Goal: Task Accomplishment & Management: Manage account settings

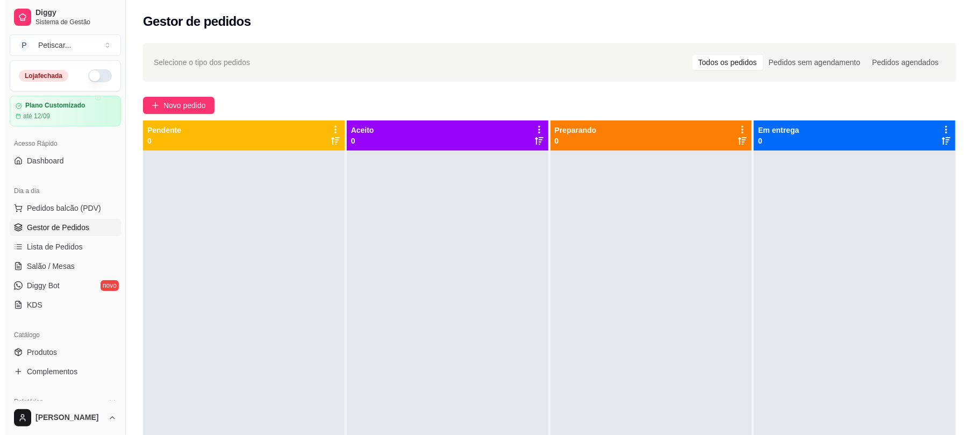
scroll to position [54, 0]
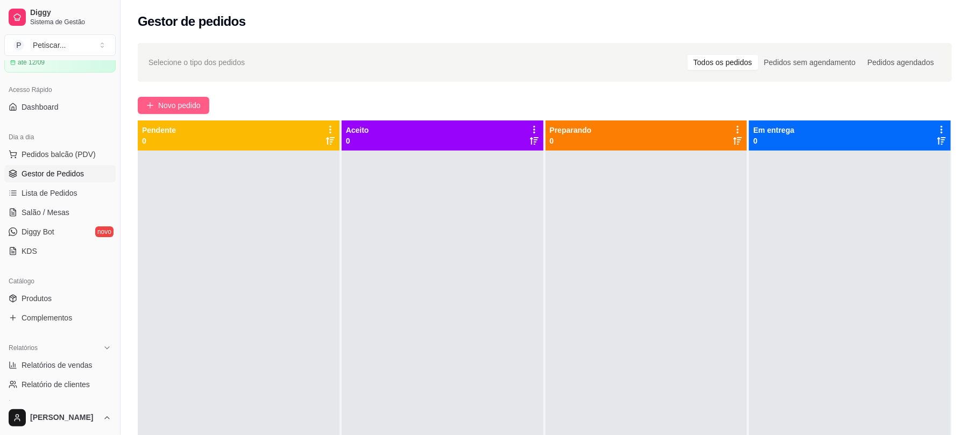
click at [196, 100] on span "Novo pedido" at bounding box center [179, 105] width 42 height 12
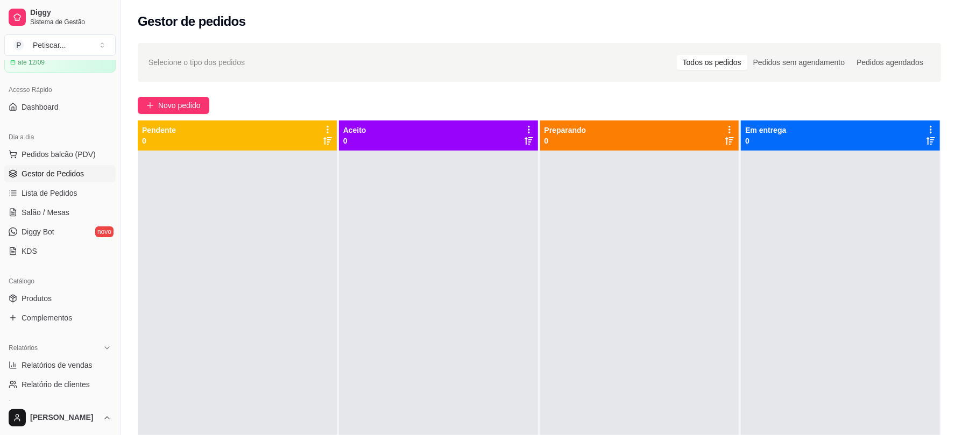
click at [194, 104] on div "Item avulso Promoção do dia Sanduíche de Costela+Refrigerante R$ 24,99 0 Sanduí…" at bounding box center [371, 259] width 704 height 326
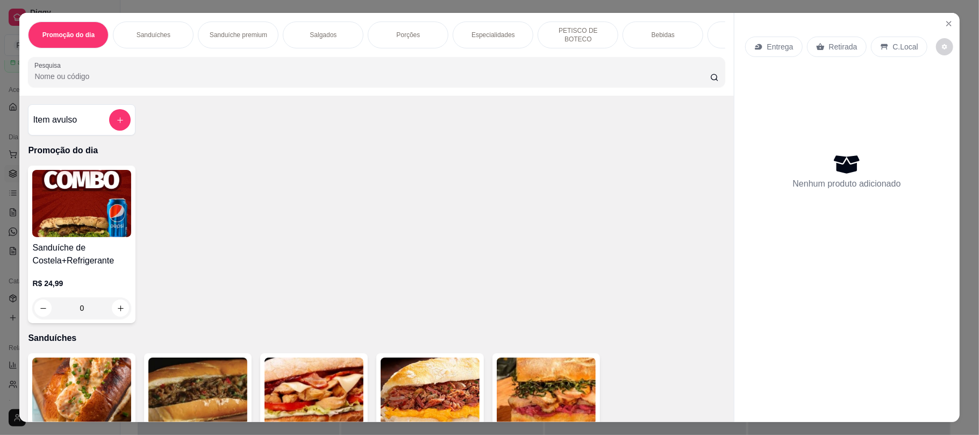
click at [412, 31] on p "Porções" at bounding box center [408, 35] width 24 height 9
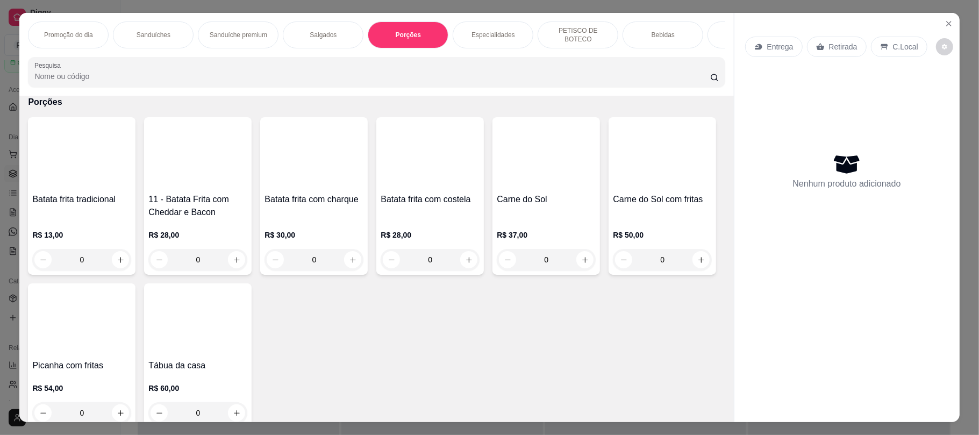
scroll to position [22, 0]
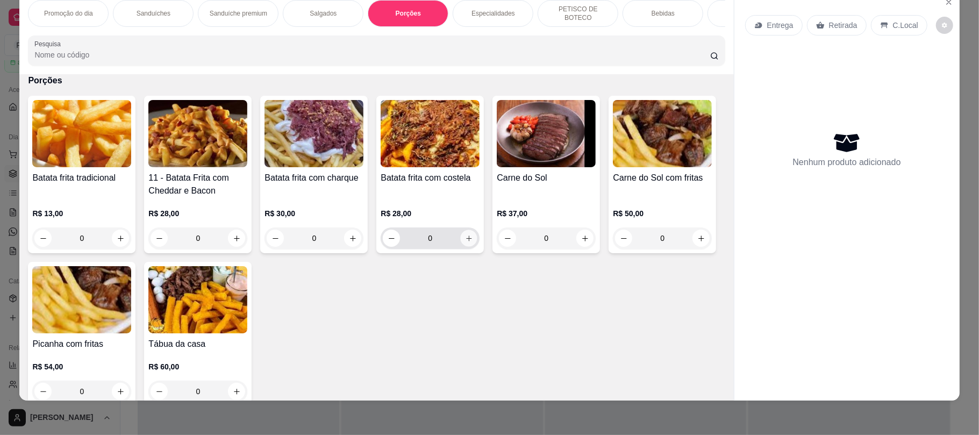
click at [465, 239] on icon "increase-product-quantity" at bounding box center [469, 238] width 8 height 8
type input "1"
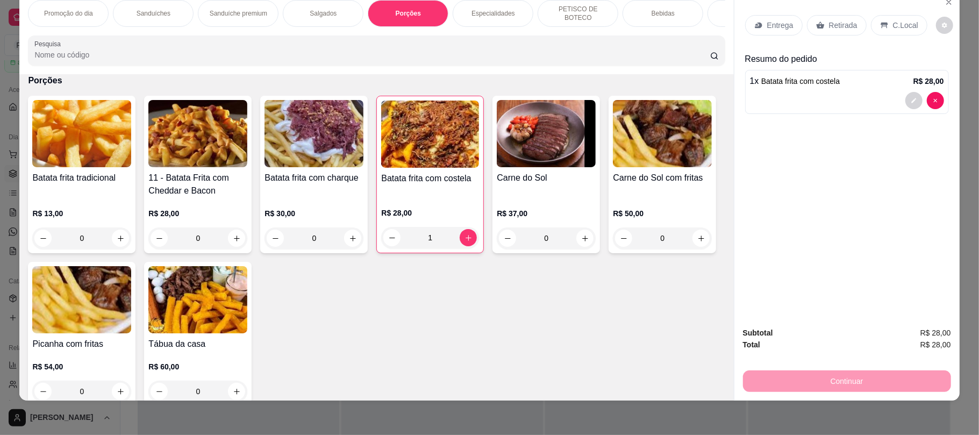
click at [833, 24] on p "Retirada" at bounding box center [843, 25] width 29 height 11
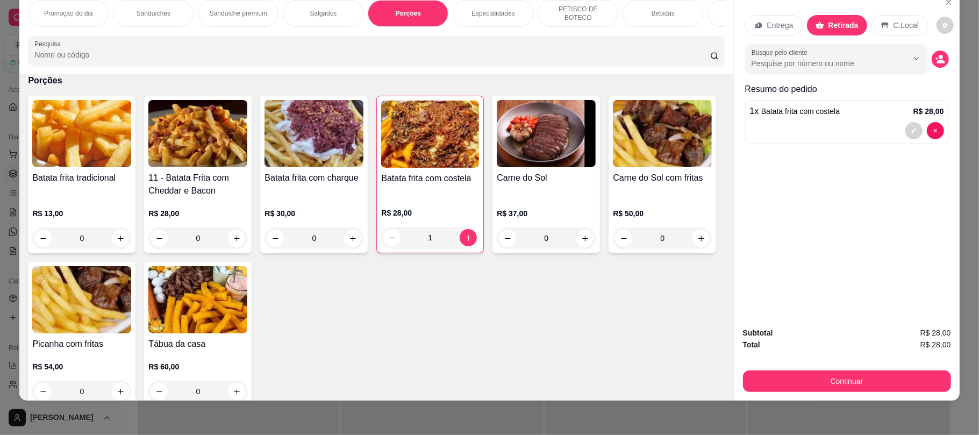
click at [497, 3] on div "Especialidades" at bounding box center [493, 13] width 81 height 27
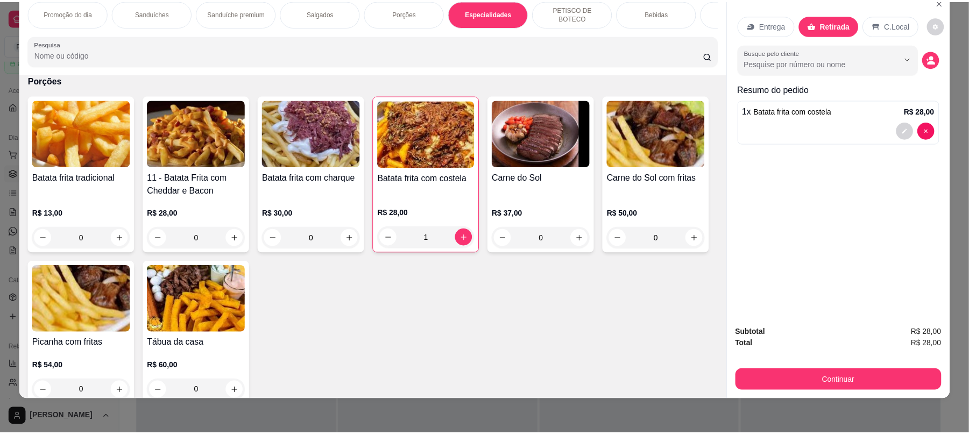
scroll to position [1102, 0]
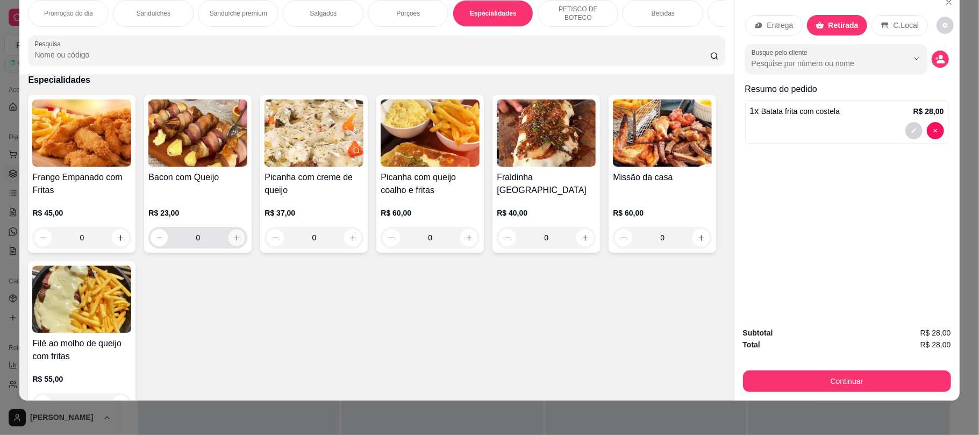
click at [235, 246] on button "increase-product-quantity" at bounding box center [237, 238] width 17 height 17
type input "1"
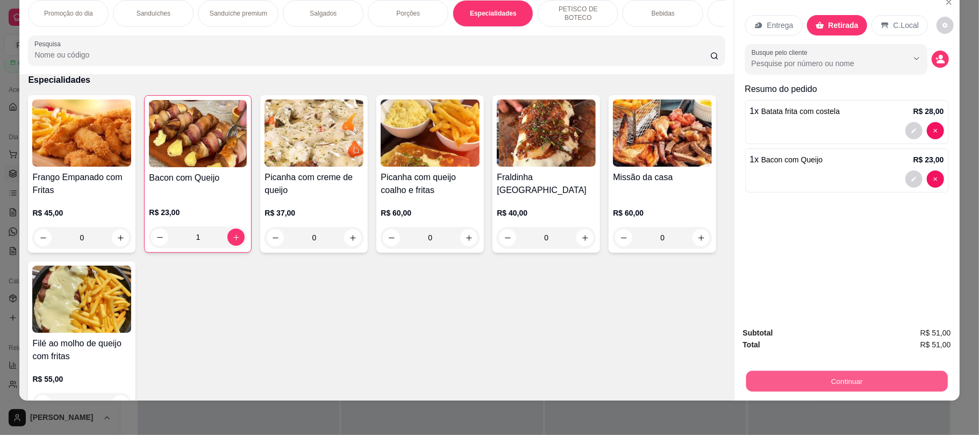
click at [760, 385] on button "Continuar" at bounding box center [847, 381] width 202 height 21
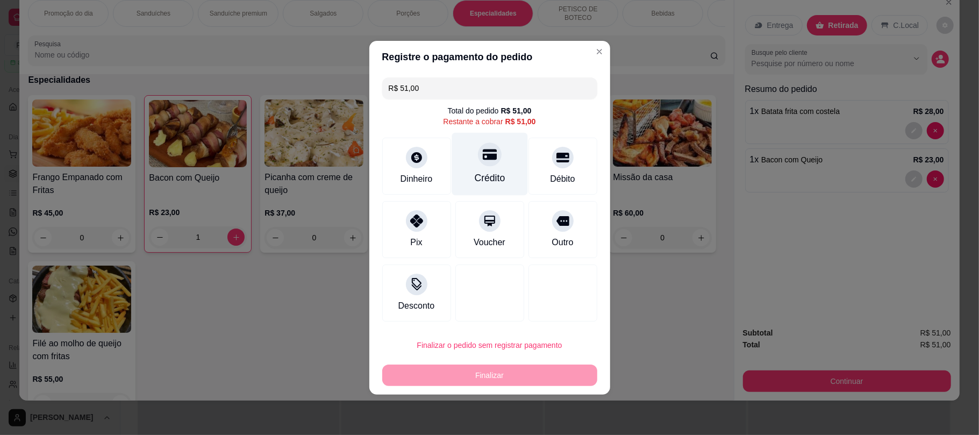
click at [496, 155] on div "Crédito" at bounding box center [490, 163] width 76 height 63
type input "R$ 0,00"
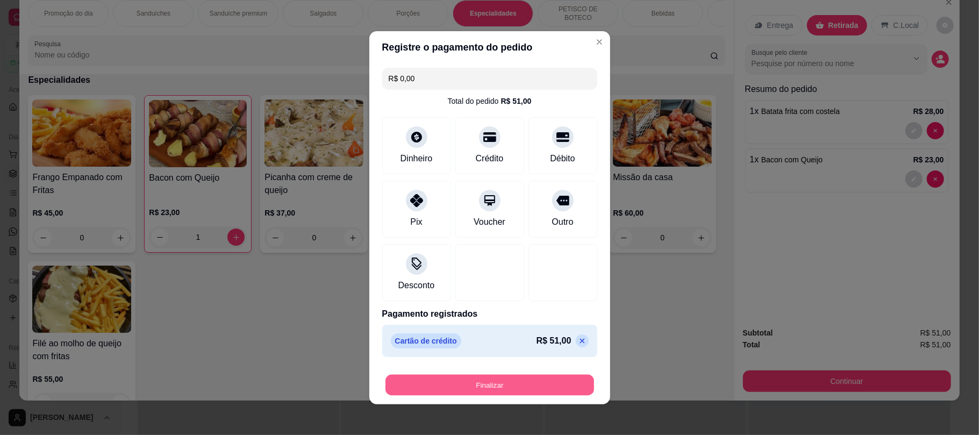
click at [517, 383] on button "Finalizar" at bounding box center [490, 384] width 209 height 21
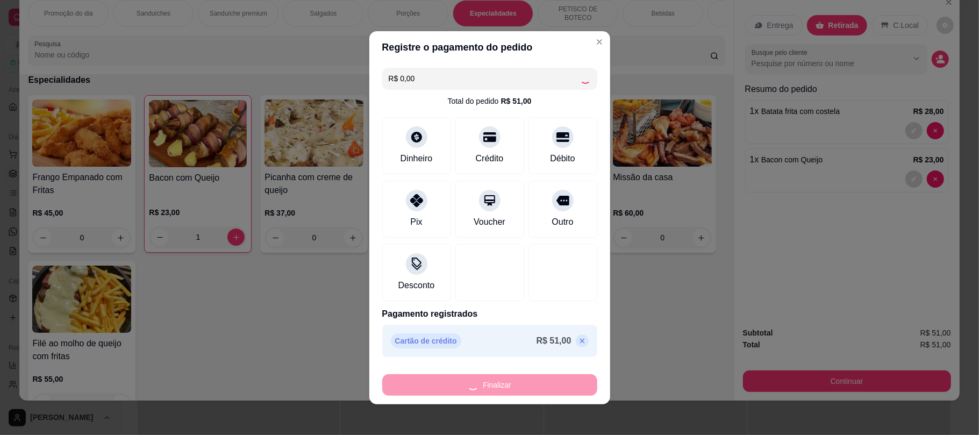
type input "0"
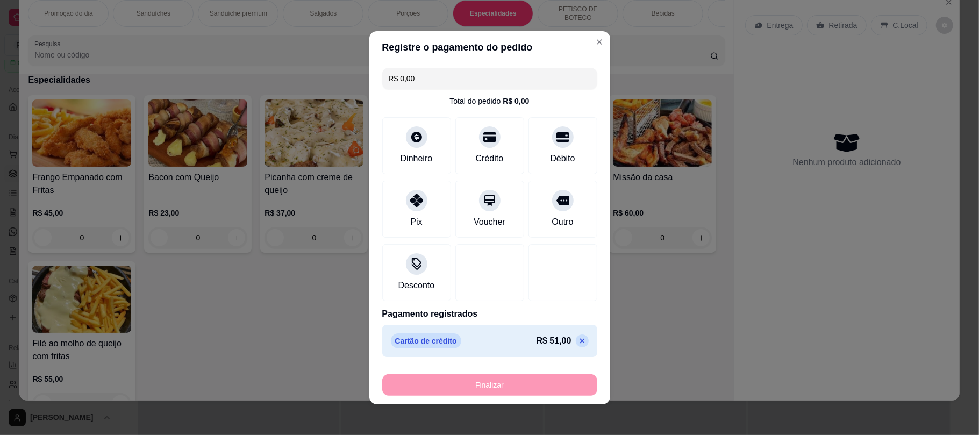
type input "-R$ 51,00"
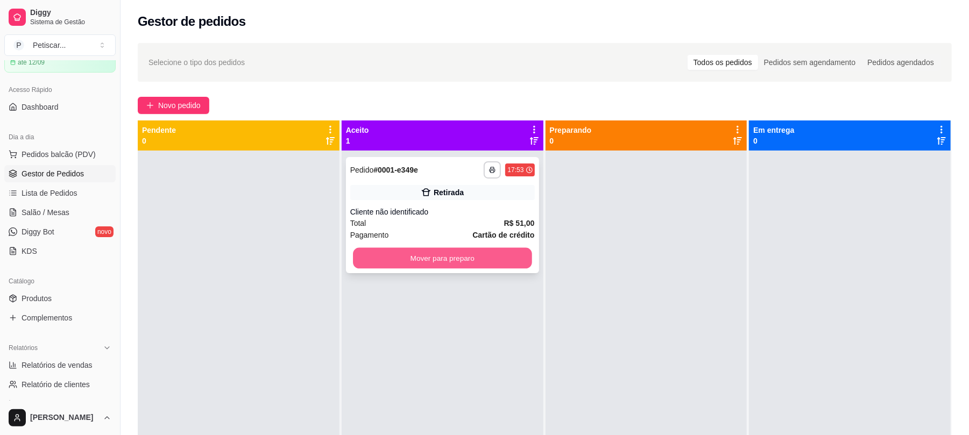
click at [512, 256] on button "Mover para preparo" at bounding box center [442, 258] width 179 height 21
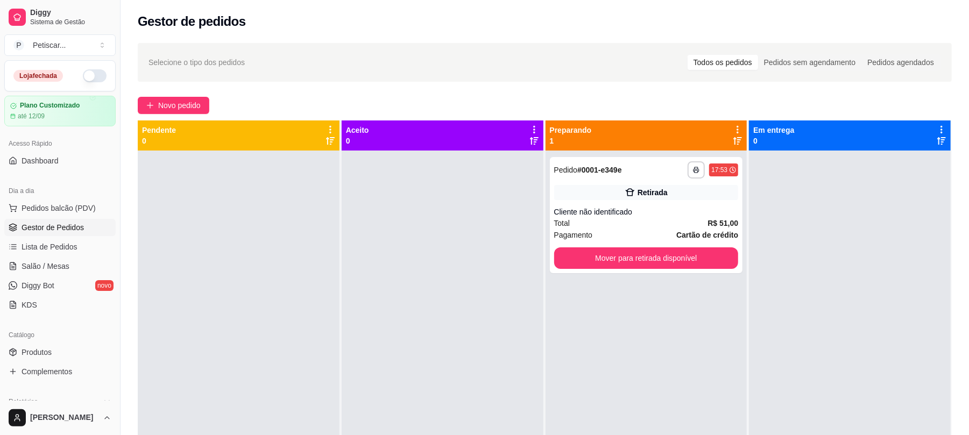
click at [84, 70] on button "button" at bounding box center [95, 75] width 24 height 13
click at [65, 348] on link "Produtos" at bounding box center [59, 352] width 111 height 17
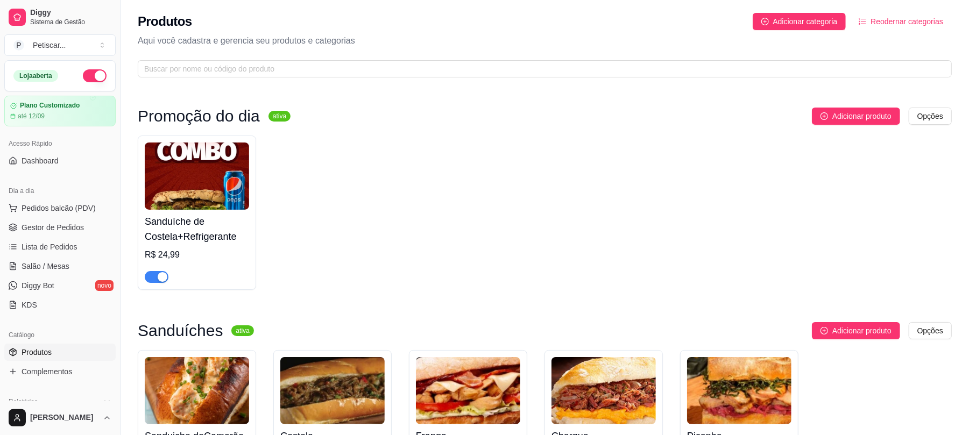
click at [167, 280] on div "button" at bounding box center [163, 277] width 10 height 10
click at [78, 230] on span "Gestor de Pedidos" at bounding box center [53, 227] width 62 height 11
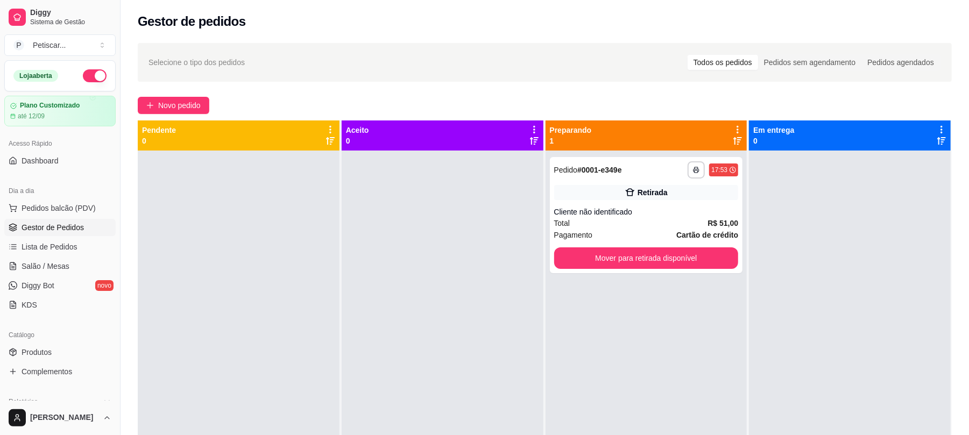
click at [480, 273] on div at bounding box center [443, 368] width 202 height 435
click at [655, 202] on div "**********" at bounding box center [646, 215] width 193 height 116
click at [657, 260] on button "Mover para retirada disponível" at bounding box center [646, 258] width 179 height 21
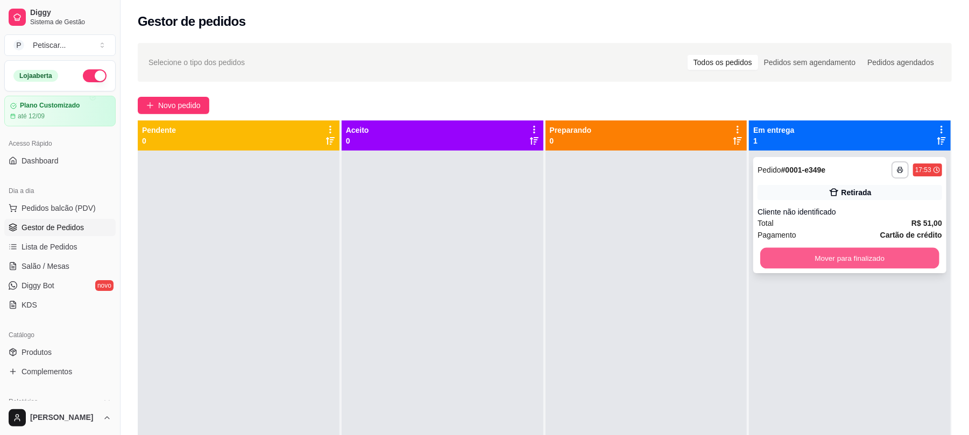
click at [802, 248] on button "Mover para finalizado" at bounding box center [849, 258] width 179 height 21
